Goal: Transaction & Acquisition: Purchase product/service

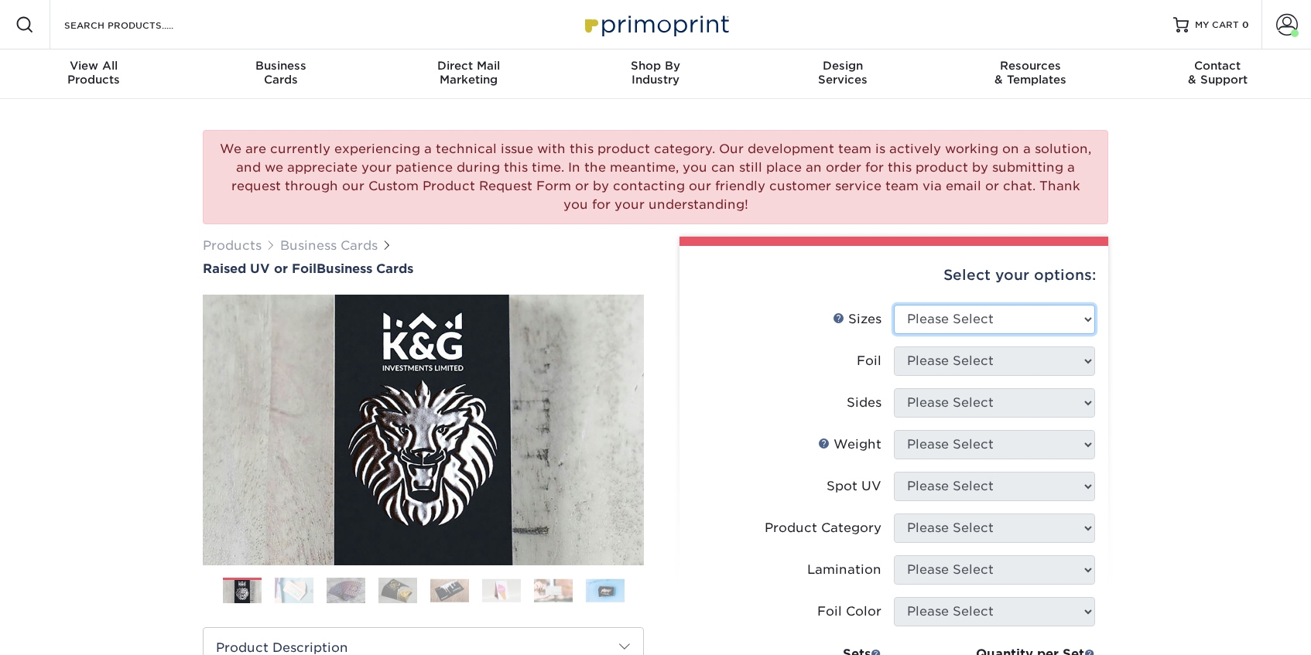
click at [971, 319] on select "Please Select 2" x 3.5" - Standard" at bounding box center [994, 319] width 201 height 29
select select "2.00x3.50"
click at [894, 305] on select "Please Select 2" x 3.5" - Standard" at bounding box center [994, 319] width 201 height 29
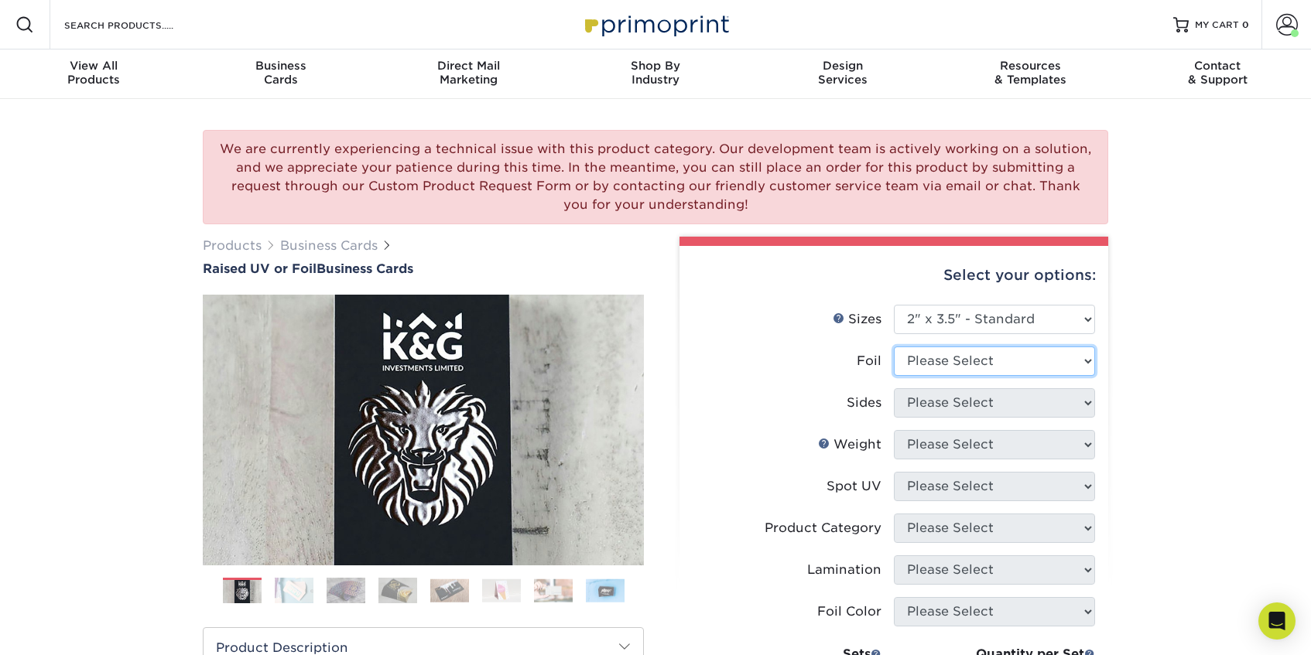
click at [944, 368] on select "Please Select No Yes" at bounding box center [994, 361] width 201 height 29
select select "0"
click at [894, 347] on select "Please Select No Yes" at bounding box center [994, 361] width 201 height 29
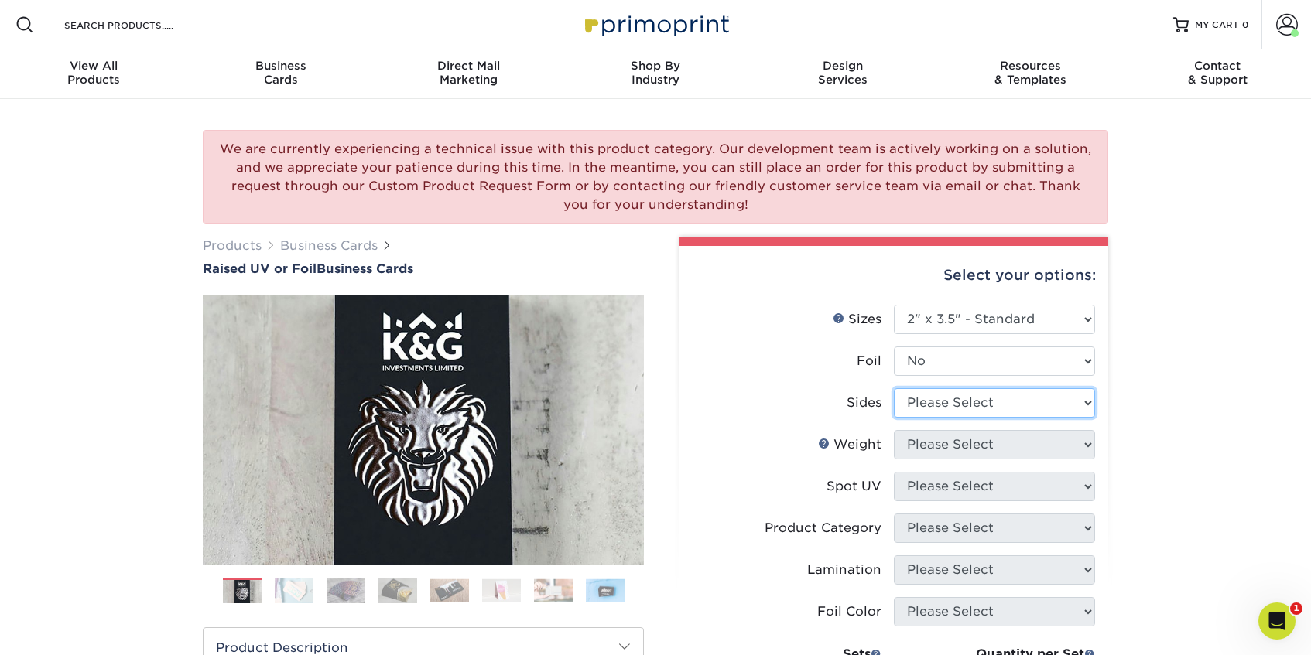
click at [932, 410] on select "Please Select Print Both Sides Print Front Only" at bounding box center [994, 402] width 201 height 29
select select "13abbda7-1d64-4f25-8bb2-c179b224825d"
click at [894, 388] on select "Please Select Print Both Sides Print Front Only" at bounding box center [994, 402] width 201 height 29
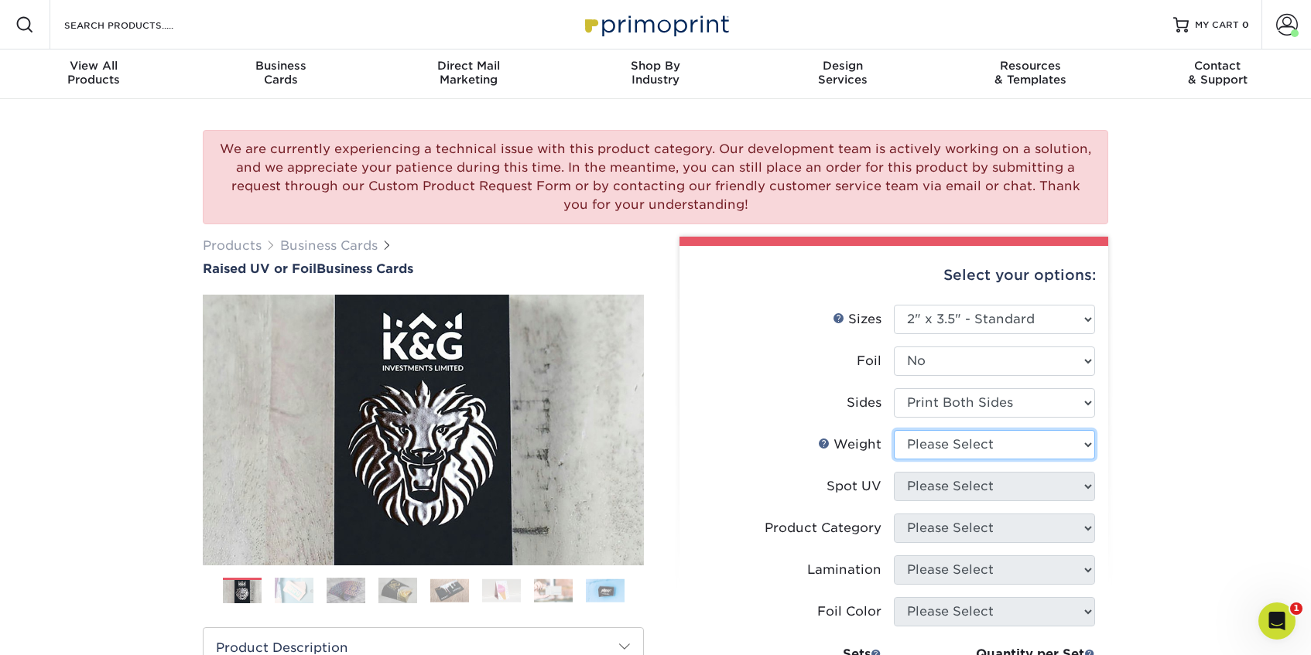
click at [922, 445] on select "Please Select 16PT" at bounding box center [994, 444] width 201 height 29
select select "16PT"
click at [894, 430] on select "Please Select 16PT" at bounding box center [994, 444] width 201 height 29
click at [940, 485] on select "Please Select No Spot UV Front Only" at bounding box center [994, 486] width 201 height 29
select select "1"
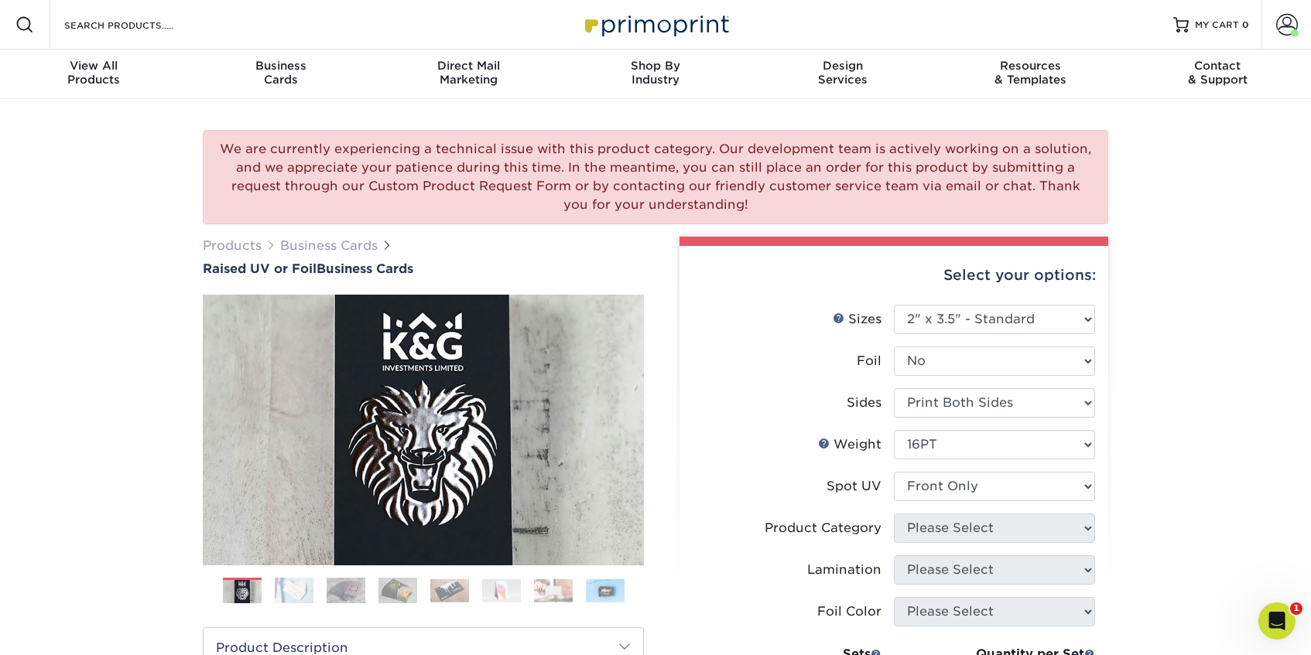
click at [894, 472] on select "Please Select No Spot UV Front Only" at bounding box center [994, 486] width 201 height 29
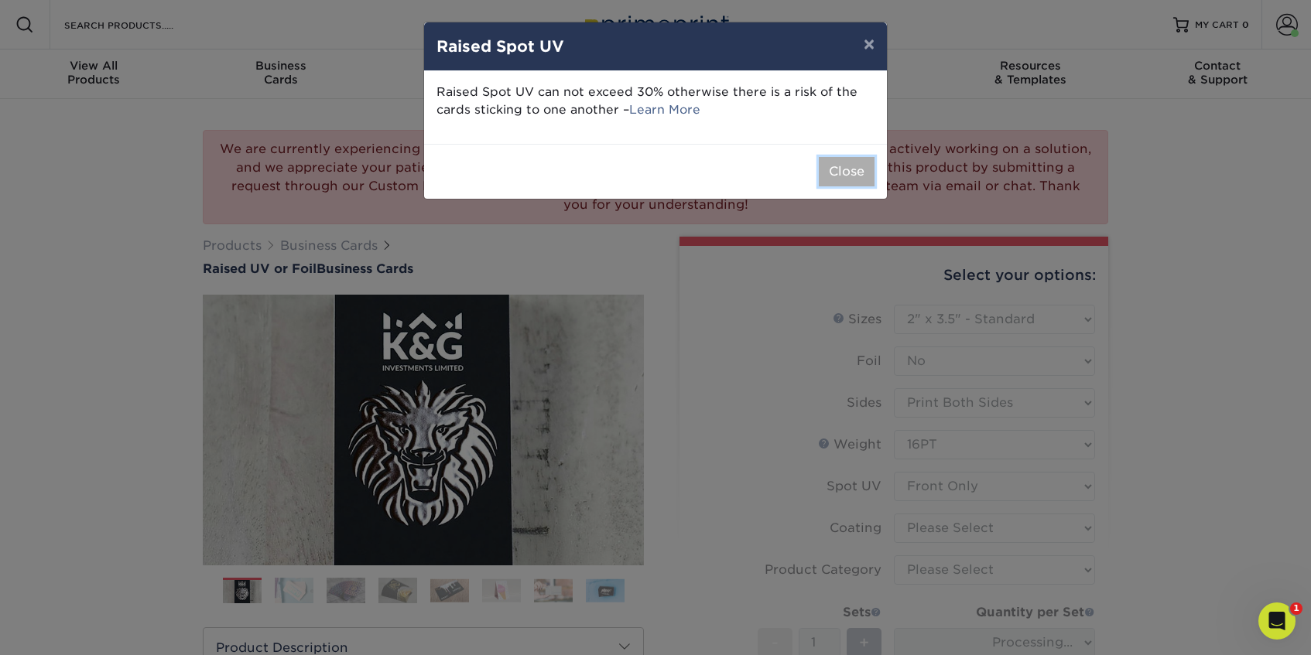
click at [839, 177] on button "Close" at bounding box center [847, 171] width 56 height 29
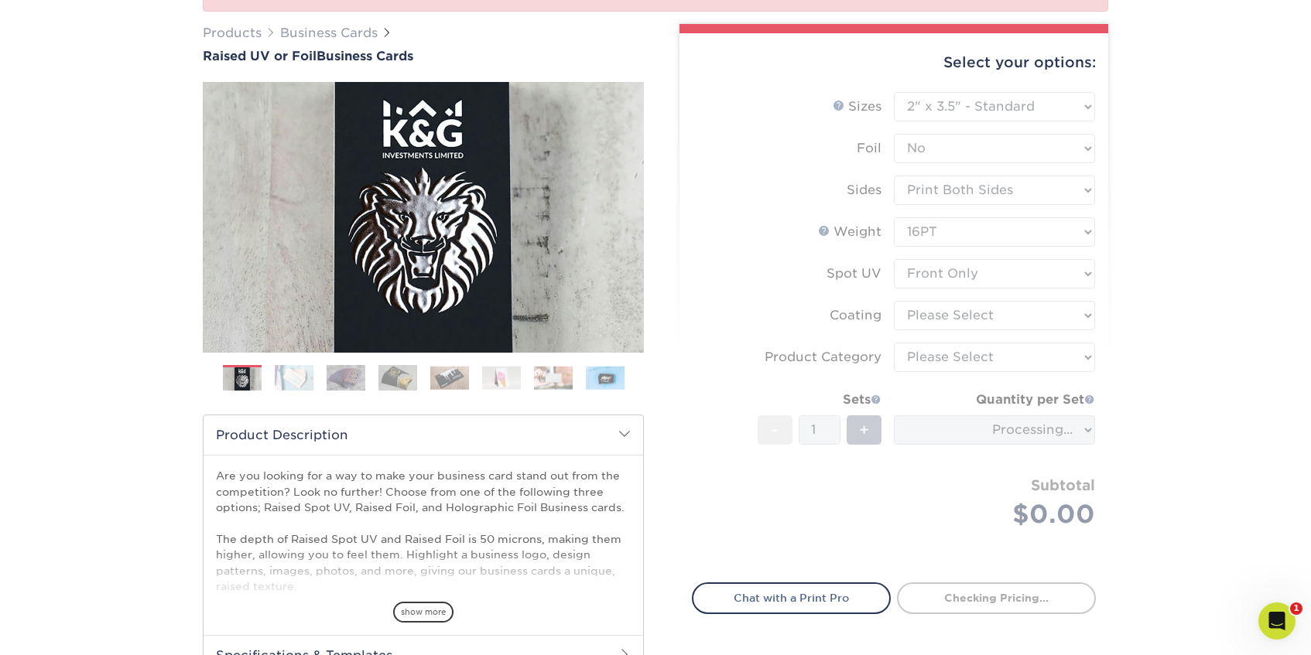
scroll to position [211, 0]
